Goal: Information Seeking & Learning: Learn about a topic

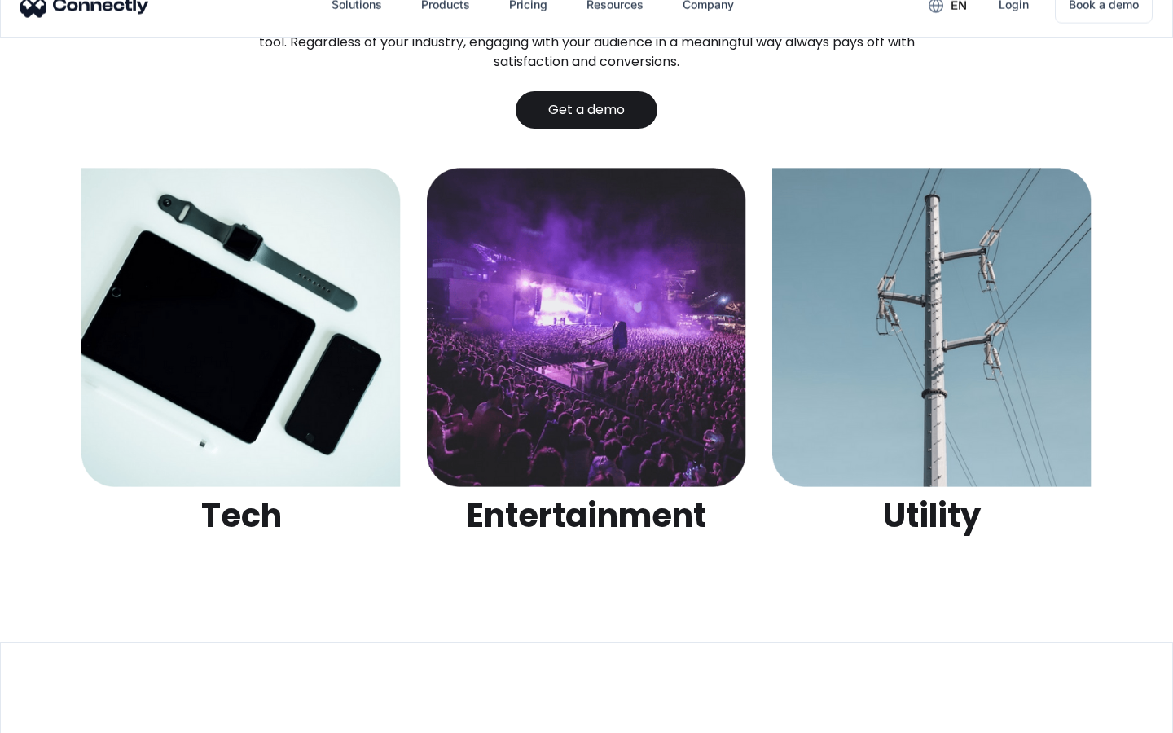
scroll to position [5141, 0]
